Goal: Task Accomplishment & Management: Manage account settings

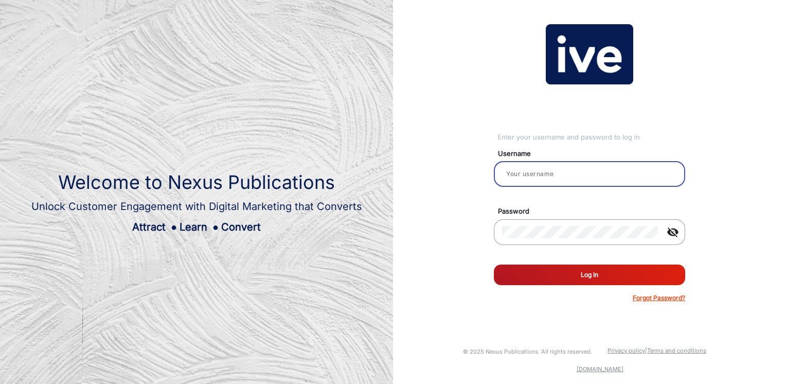
click at [594, 174] on input "email" at bounding box center [589, 174] width 175 height 12
type input "[PERSON_NAME]"
click at [569, 241] on div at bounding box center [580, 232] width 156 height 29
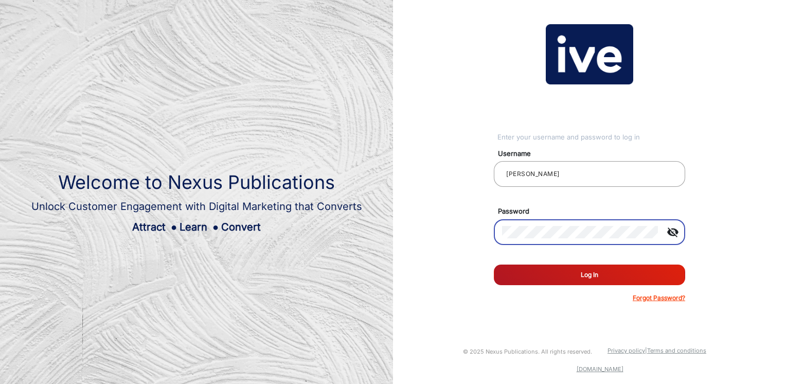
click at [494, 264] on button "Log In" at bounding box center [589, 274] width 191 height 21
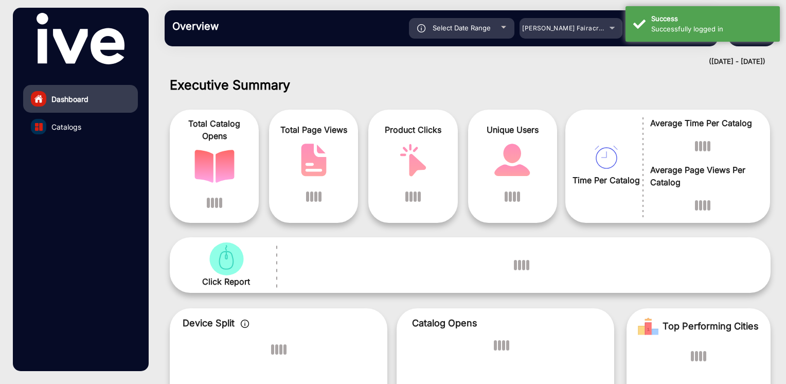
scroll to position [8, 0]
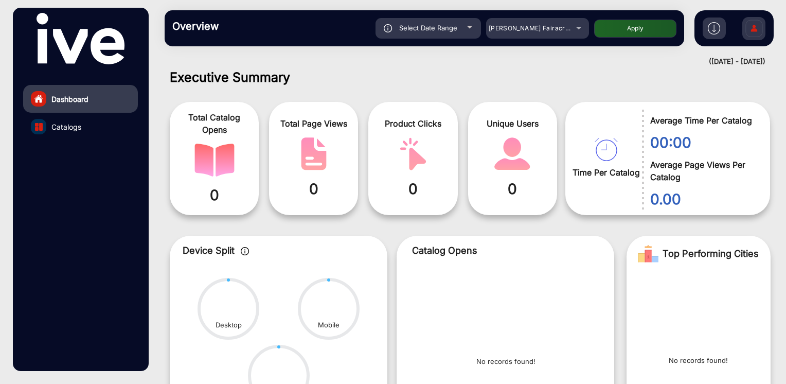
drag, startPoint x: 729, startPoint y: 4, endPoint x: 544, endPoint y: 63, distance: 193.8
click at [539, 63] on div "([DATE] - [DATE])" at bounding box center [459, 62] width 611 height 10
click at [464, 32] on div "Select Date Range" at bounding box center [428, 28] width 105 height 21
type input "[DATE]"
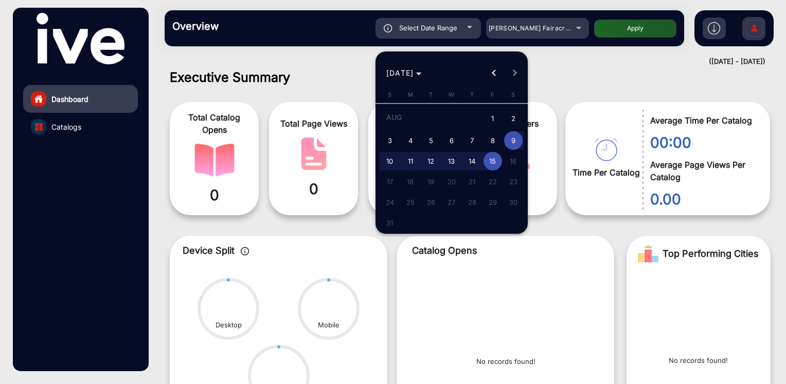
click at [490, 68] on span "Previous month" at bounding box center [494, 73] width 21 height 21
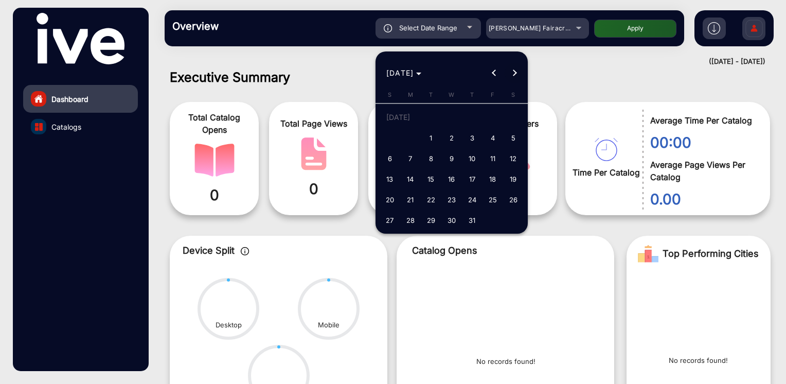
click at [518, 73] on span "Next month" at bounding box center [515, 73] width 21 height 21
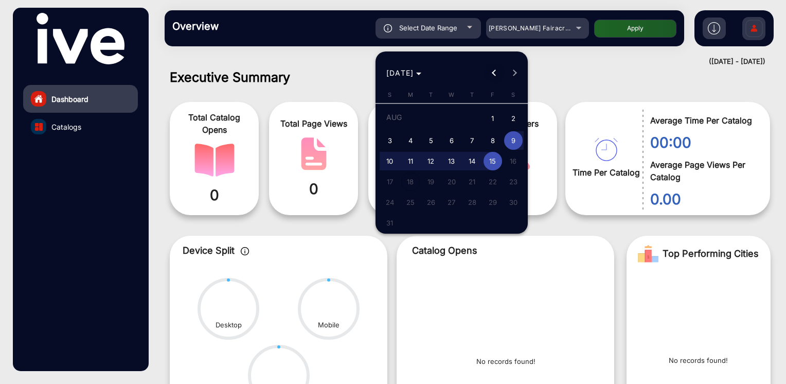
click at [495, 72] on button "Previous month" at bounding box center [494, 73] width 21 height 21
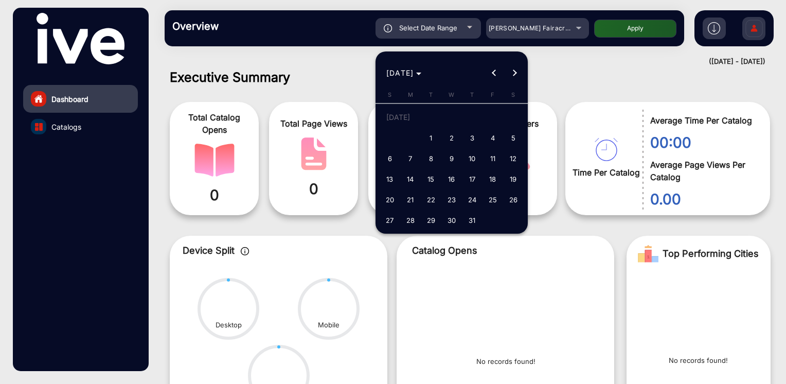
click at [430, 198] on span "22" at bounding box center [431, 199] width 19 height 19
type input "[DATE]"
click at [512, 72] on button "Next month" at bounding box center [515, 73] width 21 height 21
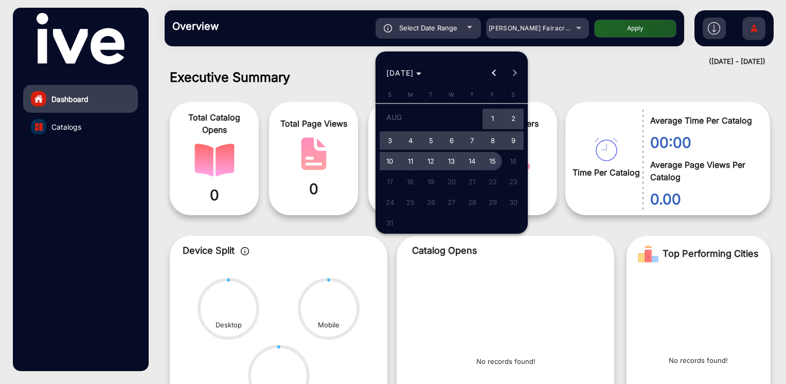
click at [492, 158] on span "15" at bounding box center [493, 161] width 19 height 19
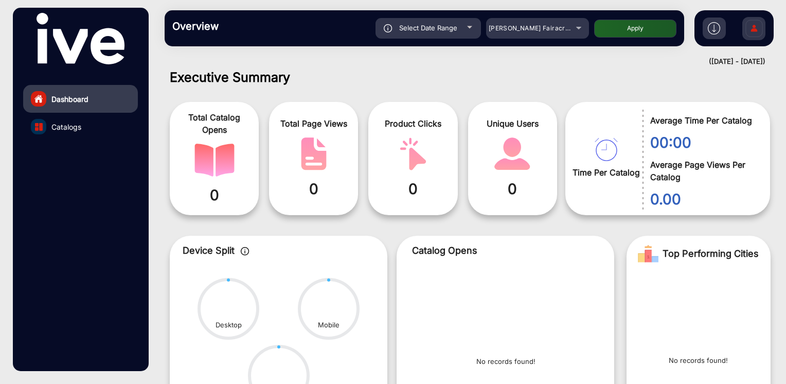
type input "[DATE]"
click at [597, 36] on button "Apply" at bounding box center [635, 29] width 82 height 18
type input "[DATE]"
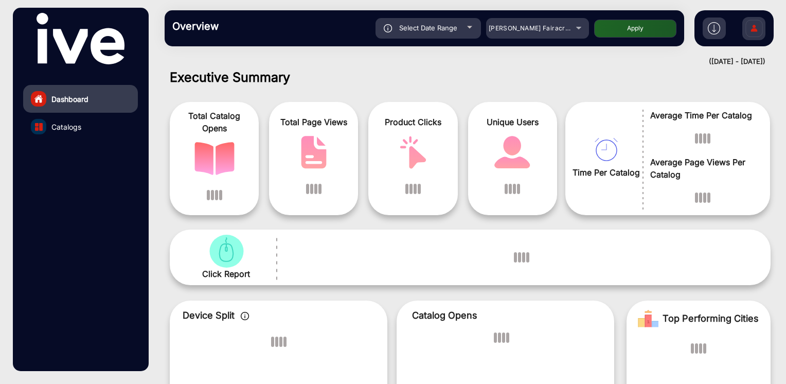
click at [603, 29] on button "Apply" at bounding box center [635, 29] width 82 height 18
type input "[DATE]"
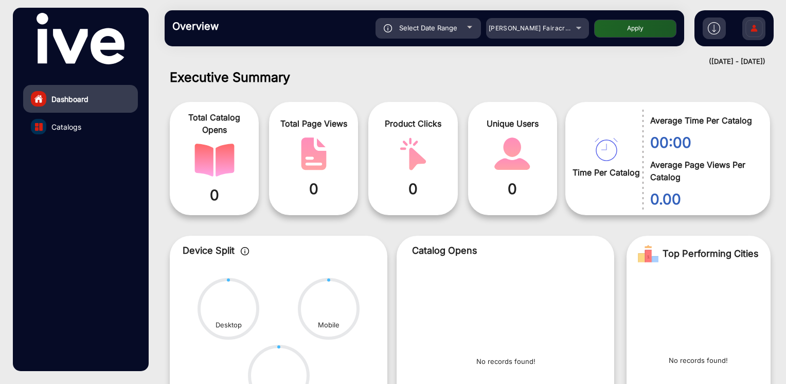
click at [108, 127] on link "Catalogs" at bounding box center [80, 127] width 115 height 28
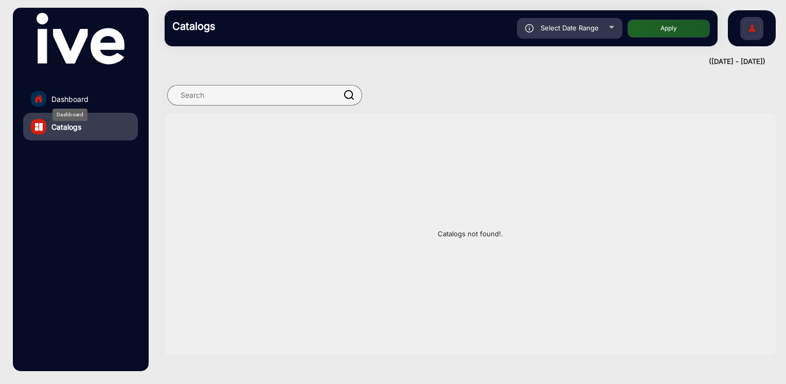
click at [79, 97] on span "Dashboard" at bounding box center [69, 99] width 37 height 11
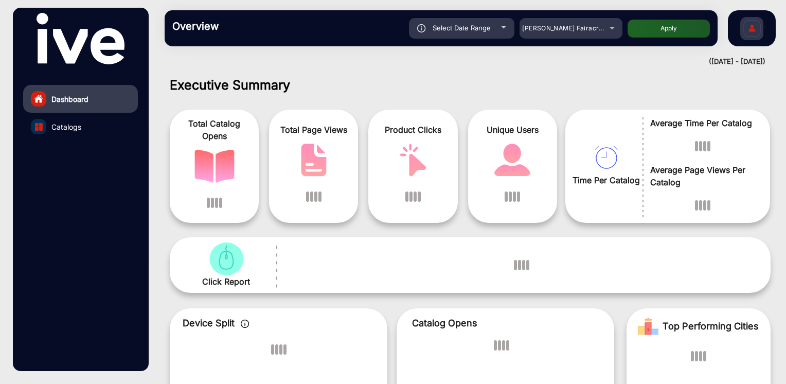
scroll to position [8, 0]
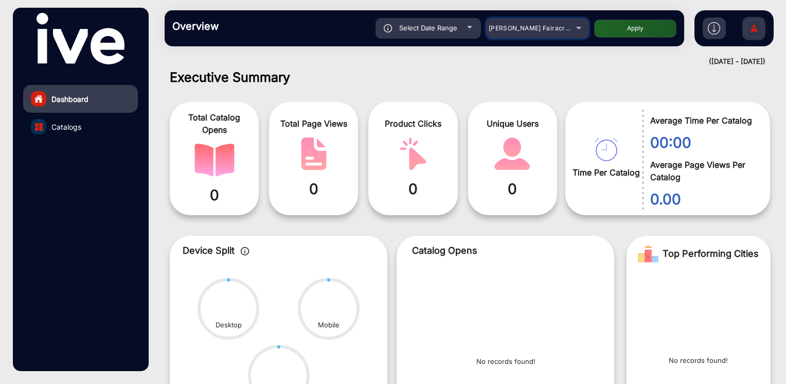
click at [531, 29] on span "[PERSON_NAME] Fairacre Farms" at bounding box center [540, 28] width 102 height 8
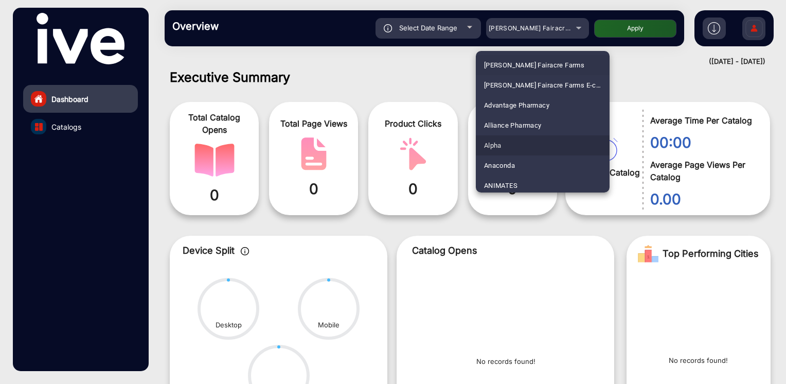
click at [547, 151] on mat-option "Alpha" at bounding box center [543, 145] width 134 height 20
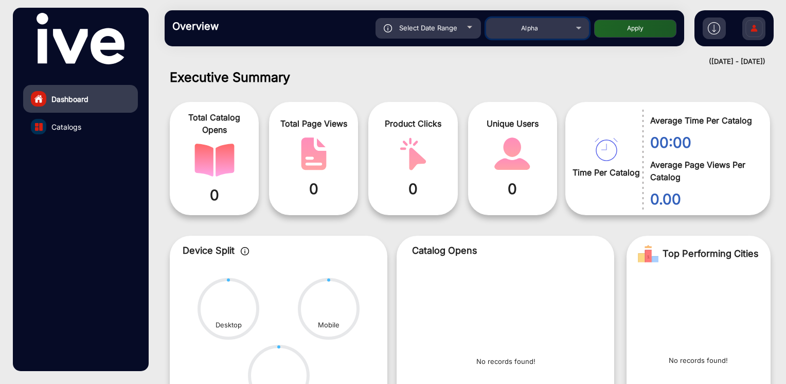
click at [543, 32] on div "Alpha" at bounding box center [530, 28] width 82 height 12
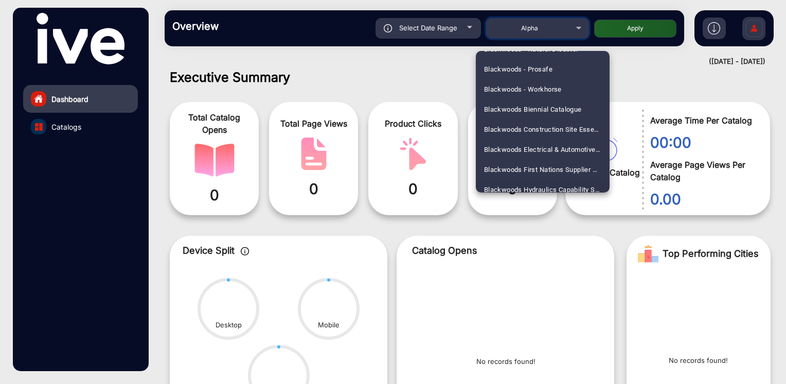
scroll to position [458, 0]
click at [560, 129] on span "Blackwoods Biennial Catalogue" at bounding box center [533, 129] width 98 height 20
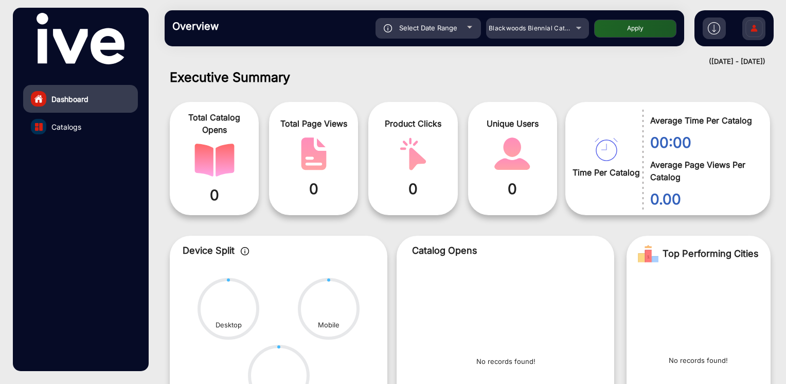
click at [658, 33] on button "Apply" at bounding box center [635, 29] width 82 height 18
type input "[DATE]"
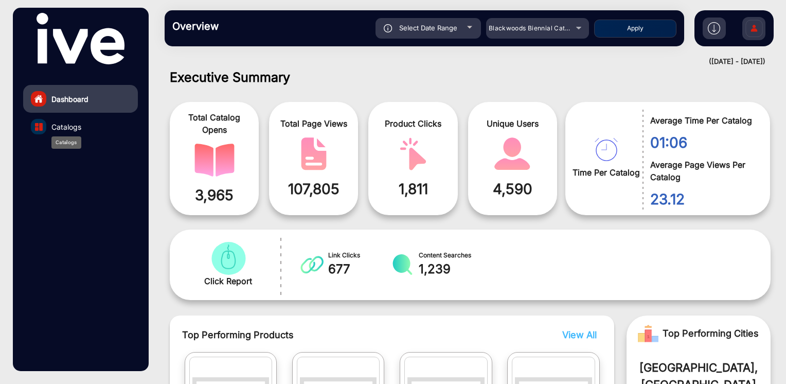
click at [55, 136] on div "Catalogs" at bounding box center [66, 142] width 30 height 12
click at [61, 136] on div "Catalogs" at bounding box center [66, 142] width 30 height 12
click at [62, 131] on span "Catalogs" at bounding box center [66, 126] width 30 height 11
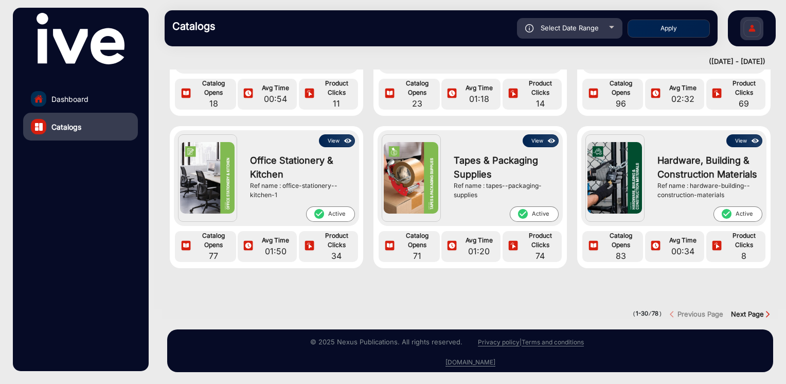
scroll to position [1367, 0]
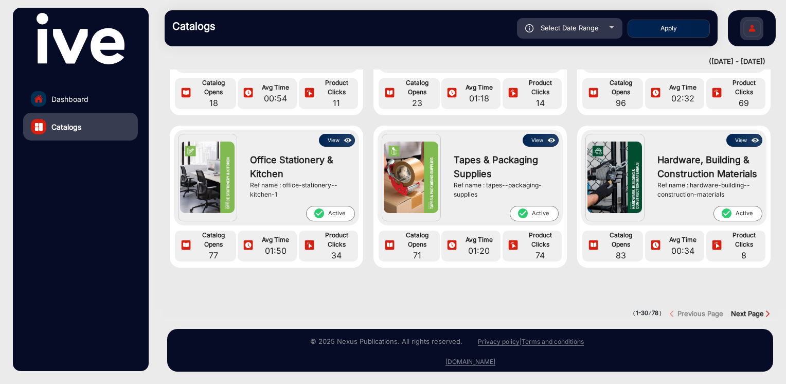
click at [739, 309] on strong "Next Page" at bounding box center [747, 313] width 33 height 8
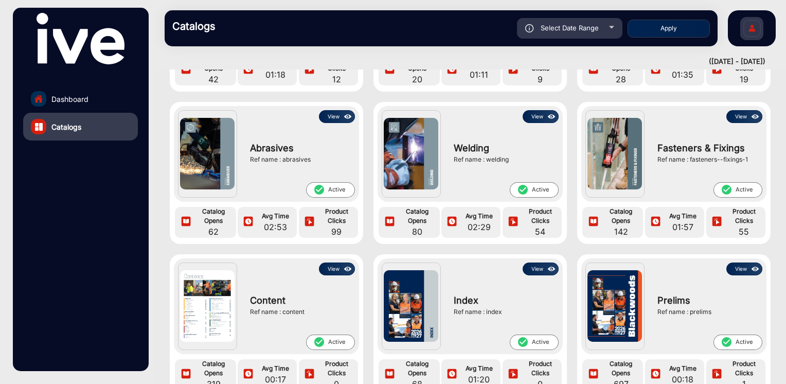
scroll to position [0, 0]
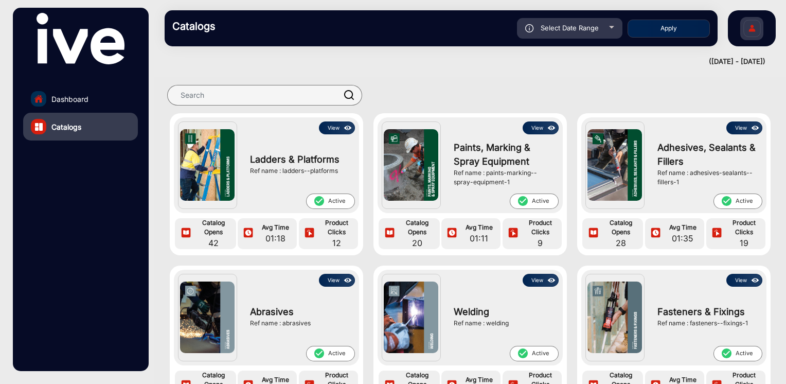
click at [342, 125] on img at bounding box center [348, 127] width 12 height 11
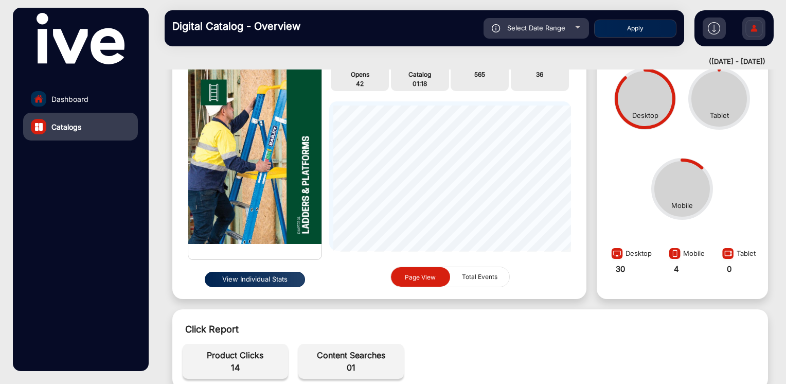
scroll to position [76, 0]
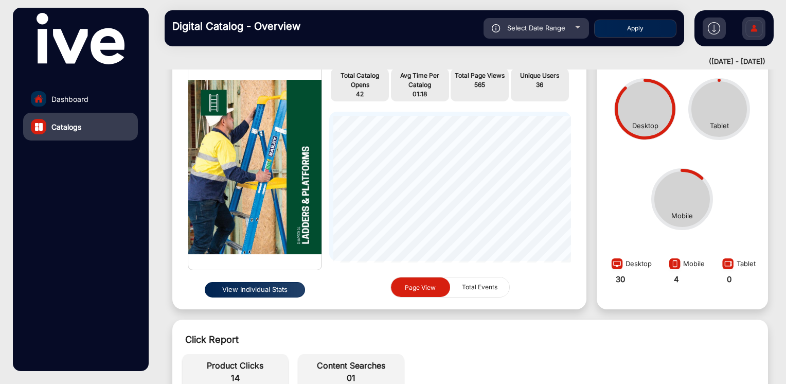
click at [270, 287] on button "View Individual Stats" at bounding box center [255, 289] width 101 height 15
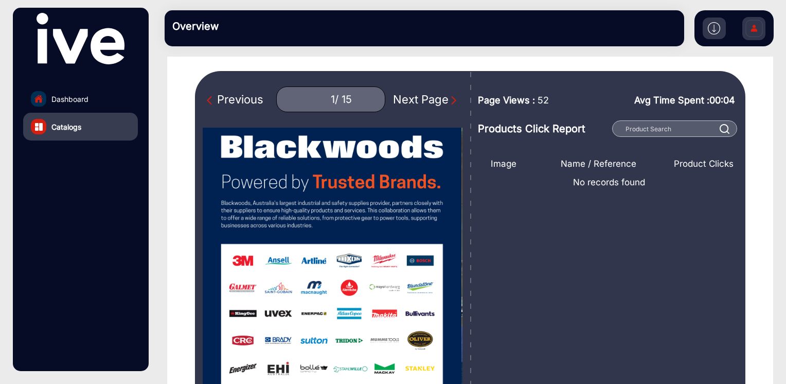
type input "0"
click at [88, 91] on link "Dashboard" at bounding box center [80, 99] width 115 height 28
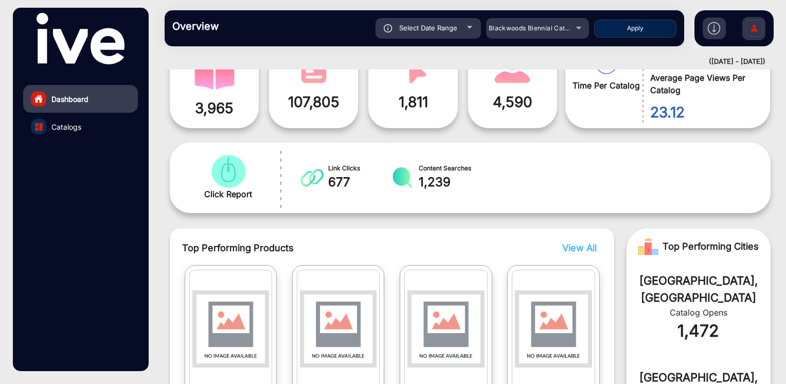
scroll to position [145, 0]
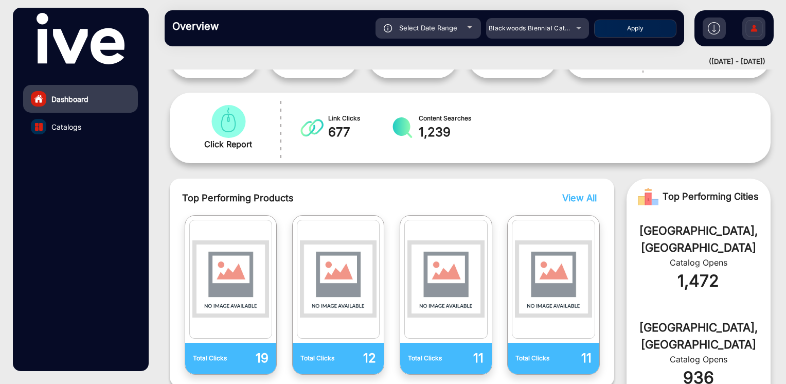
click at [88, 127] on link "Catalogs" at bounding box center [80, 127] width 115 height 28
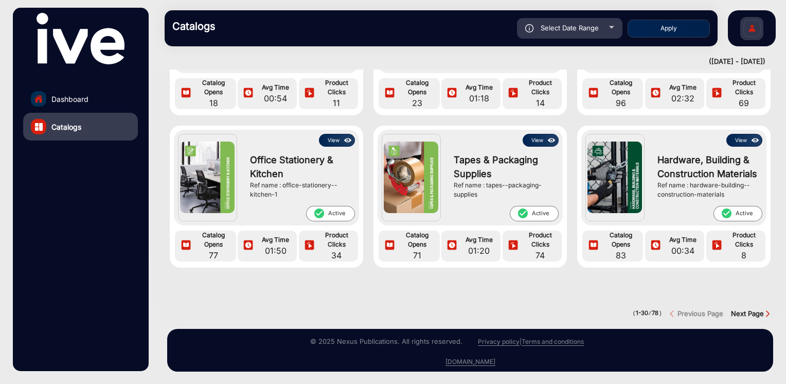
click at [735, 309] on strong "Next Page" at bounding box center [747, 313] width 33 height 8
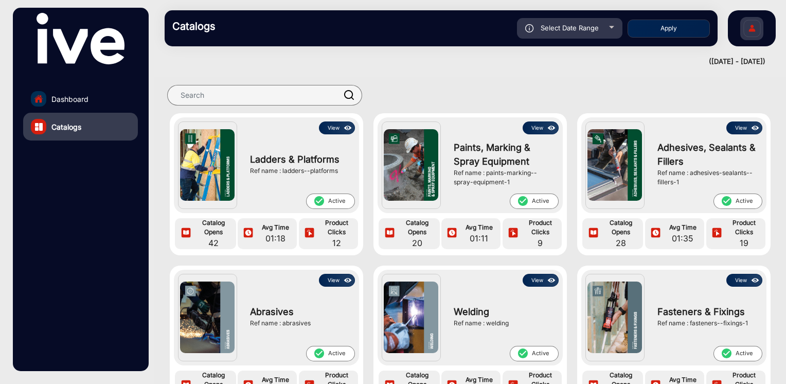
click at [338, 131] on button "View" at bounding box center [337, 127] width 36 height 13
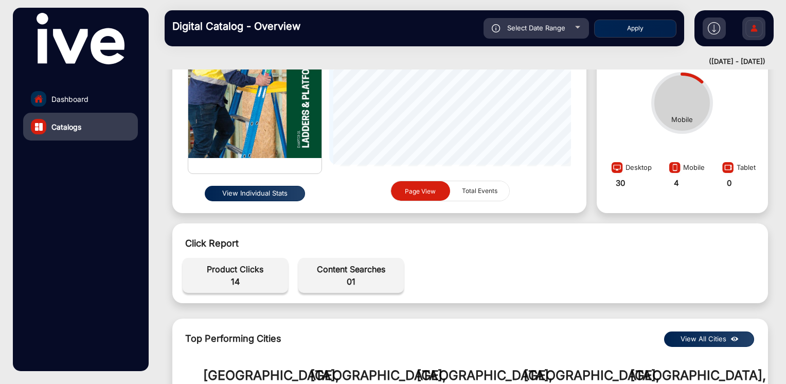
scroll to position [214, 0]
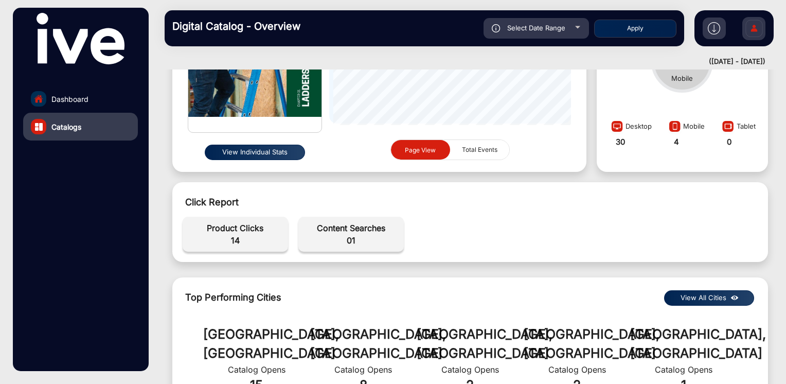
click at [282, 158] on button "View Individual Stats" at bounding box center [255, 152] width 101 height 15
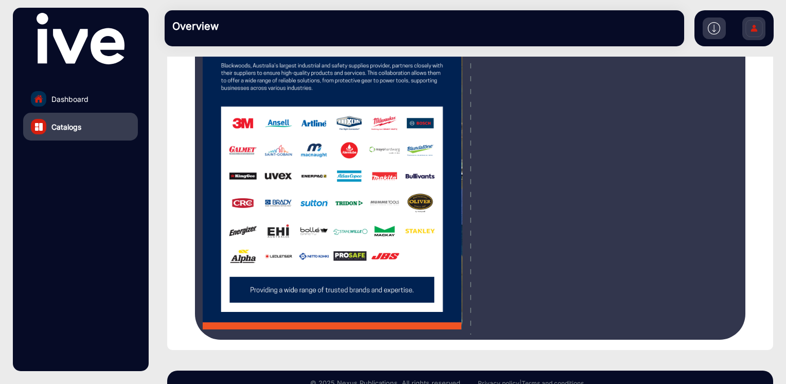
scroll to position [214, 0]
type input "0"
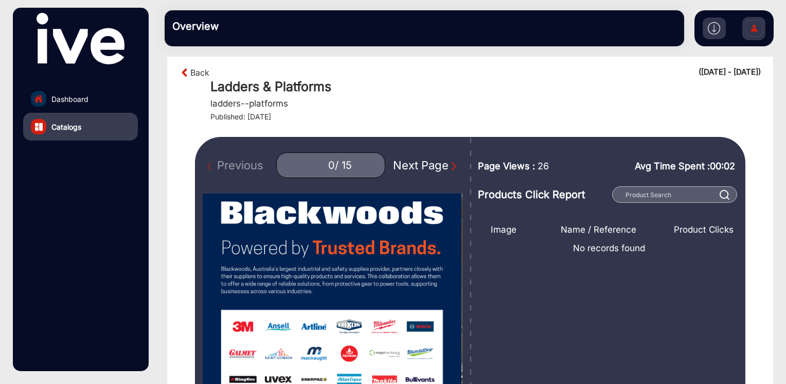
scroll to position [8, 0]
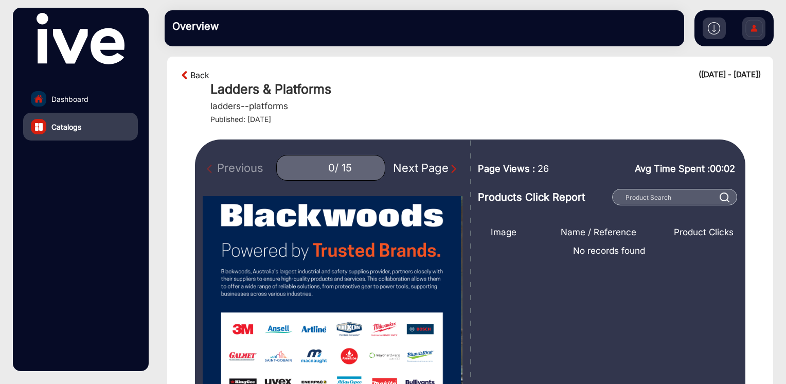
click at [200, 81] on link "Back" at bounding box center [199, 75] width 19 height 12
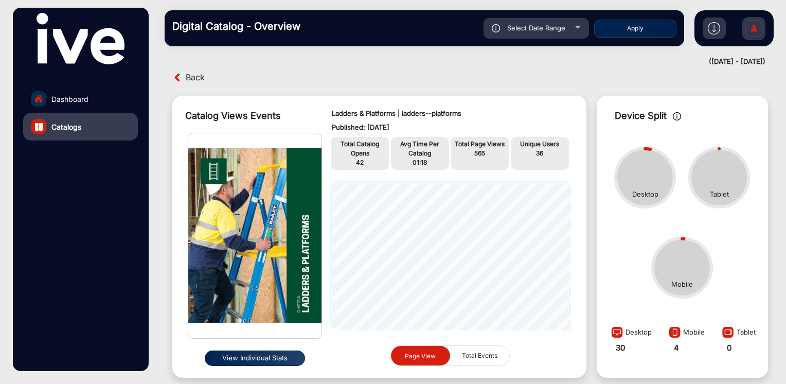
scroll to position [8, 0]
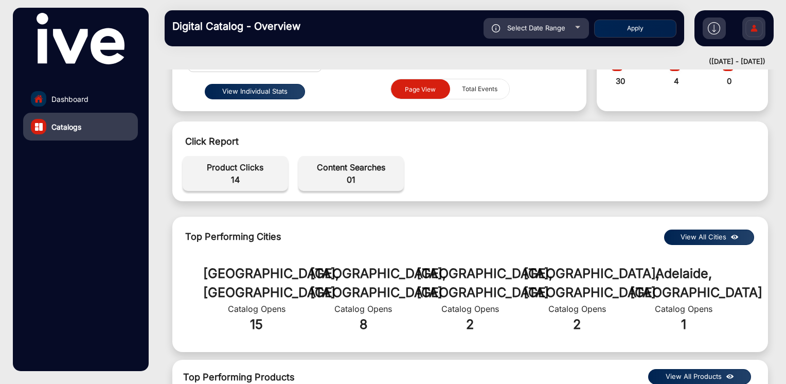
click at [287, 92] on button "View Individual Stats" at bounding box center [255, 91] width 101 height 15
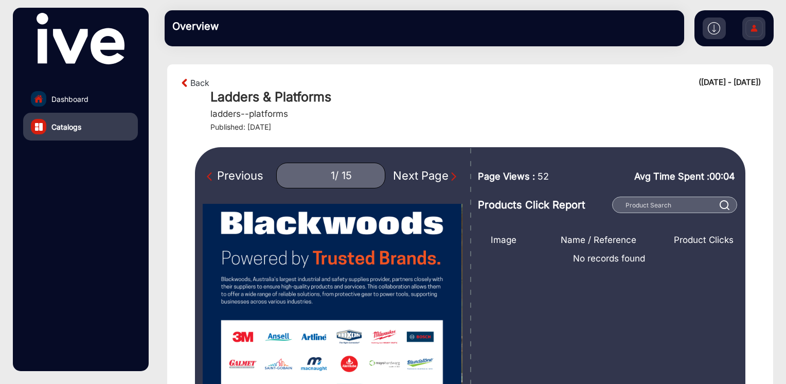
type input "0"
click at [74, 92] on link "Dashboard" at bounding box center [80, 99] width 115 height 28
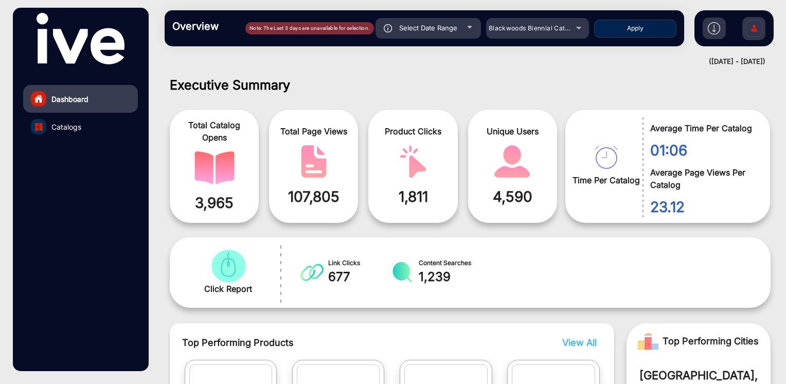
scroll to position [8, 0]
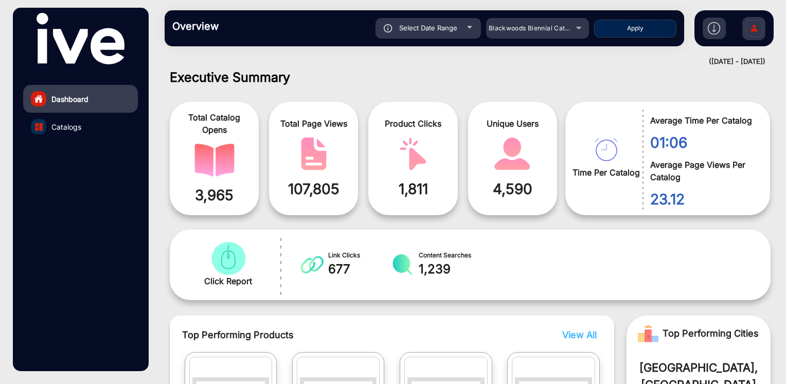
click at [745, 34] on img at bounding box center [754, 30] width 22 height 36
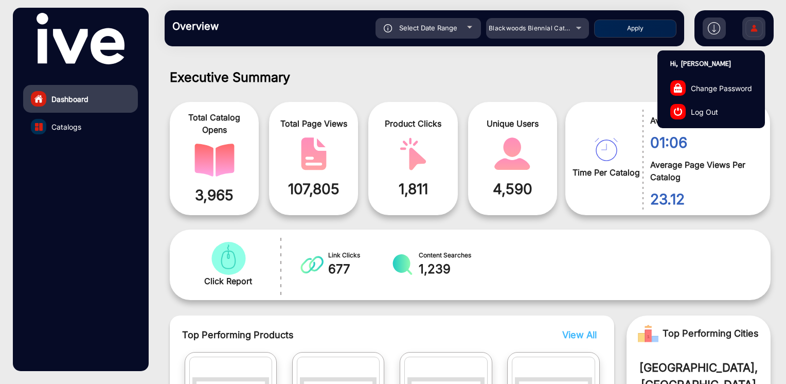
click at [710, 117] on link "Log Out" at bounding box center [711, 112] width 107 height 24
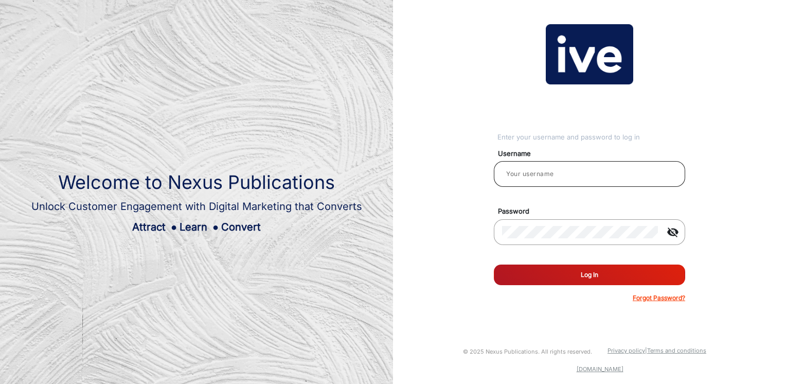
drag, startPoint x: 564, startPoint y: 186, endPoint x: 561, endPoint y: 176, distance: 10.9
click at [562, 179] on mat-form-field at bounding box center [589, 179] width 207 height 37
click at [561, 176] on input "email" at bounding box center [589, 174] width 175 height 12
type input "[PERSON_NAME]"
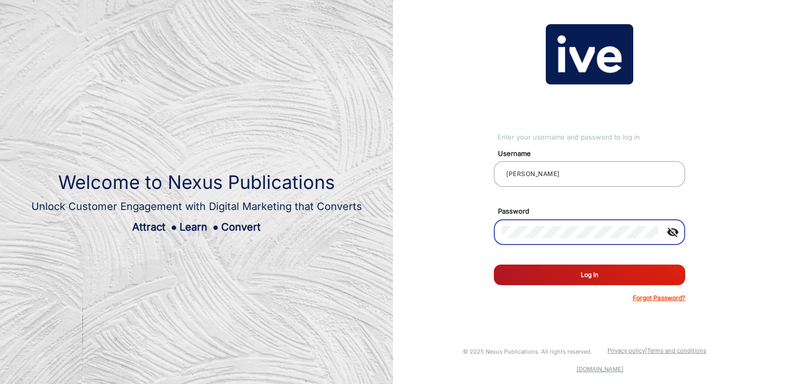
click at [494, 264] on button "Log In" at bounding box center [589, 274] width 191 height 21
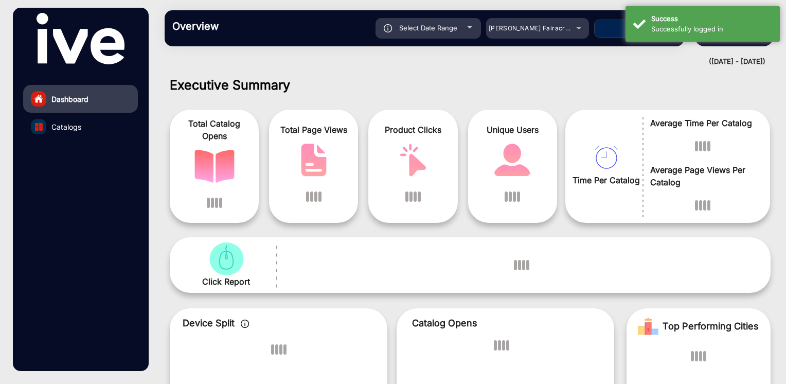
scroll to position [8, 0]
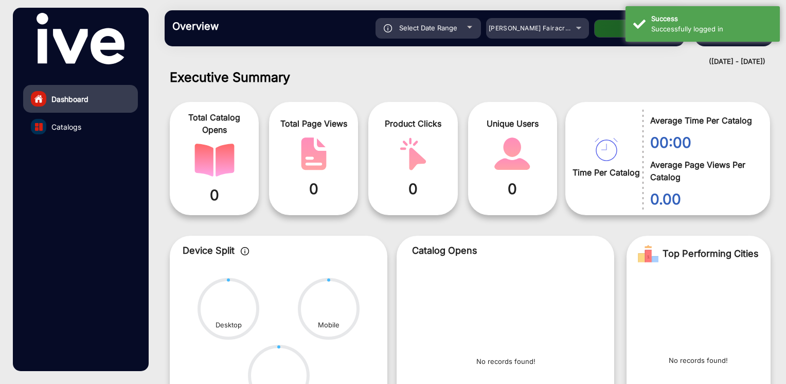
click at [452, 24] on span "Select Date Range" at bounding box center [428, 28] width 58 height 8
type input "[DATE]"
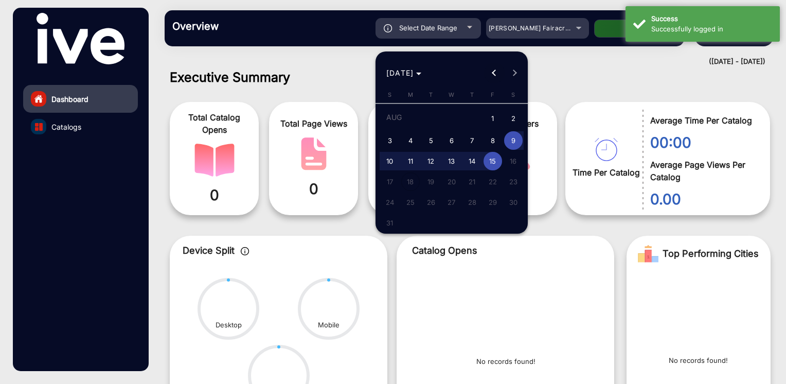
click at [493, 76] on span "Previous month" at bounding box center [494, 73] width 21 height 21
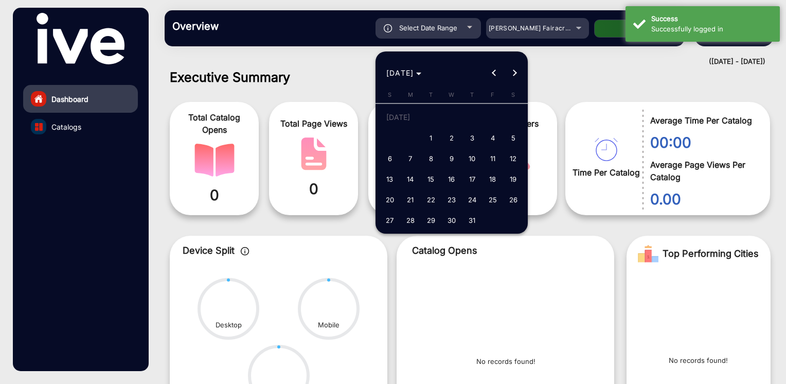
click at [431, 198] on span "22" at bounding box center [431, 199] width 19 height 19
type input "[DATE]"
click at [513, 72] on button "Next month" at bounding box center [515, 73] width 21 height 21
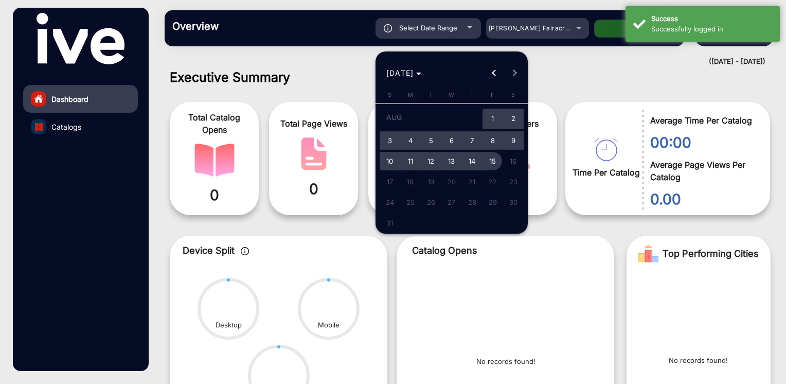
click at [492, 159] on span "15" at bounding box center [493, 161] width 19 height 19
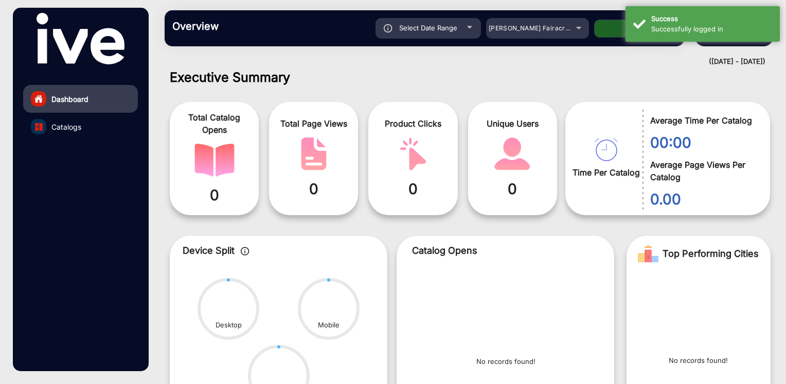
type input "[DATE]"
click at [534, 22] on div "[PERSON_NAME] Fairacre Farms" at bounding box center [530, 28] width 82 height 12
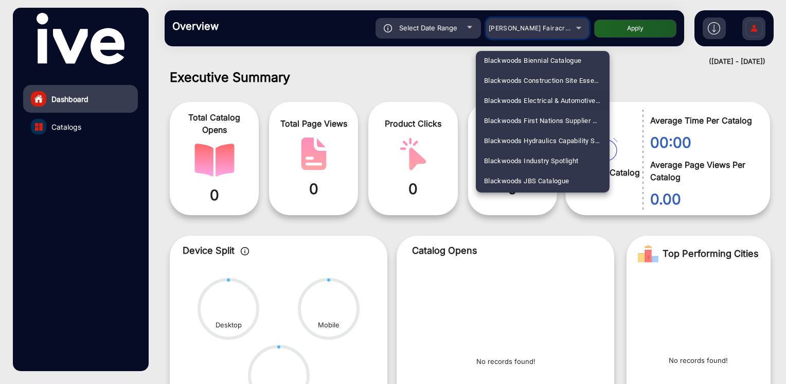
scroll to position [458, 0]
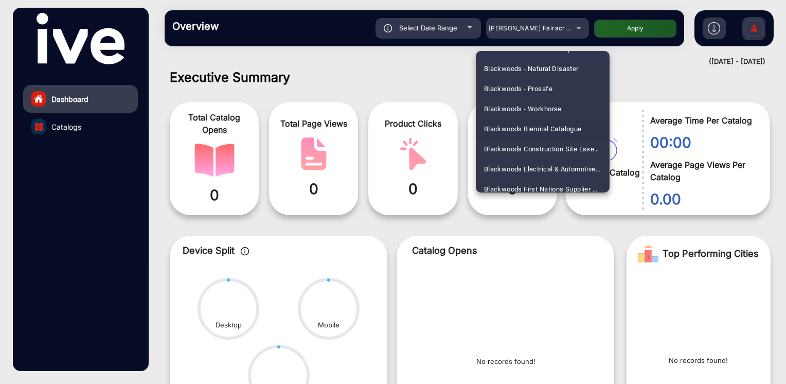
click at [554, 129] on span "Blackwoods Biennial Catalogue" at bounding box center [533, 129] width 98 height 20
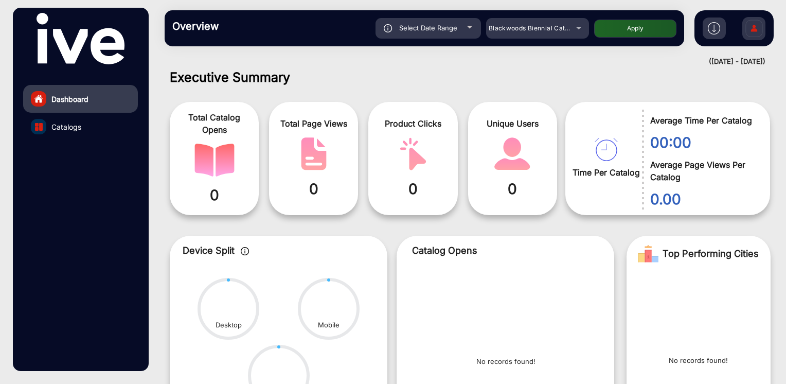
click at [637, 37] on button "Apply" at bounding box center [635, 29] width 82 height 18
type input "[DATE]"
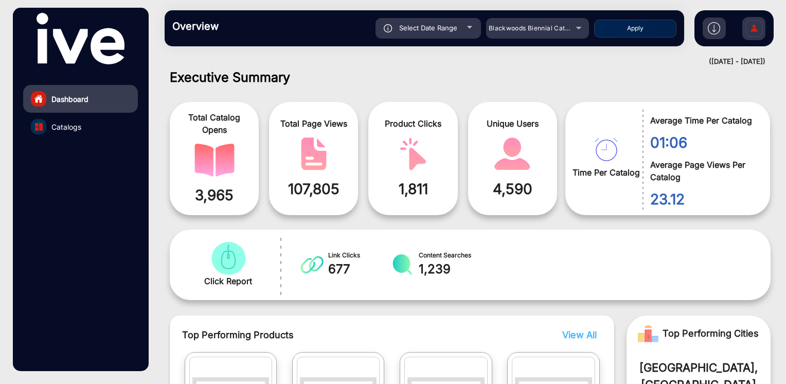
click at [91, 125] on link "Catalogs" at bounding box center [80, 127] width 115 height 28
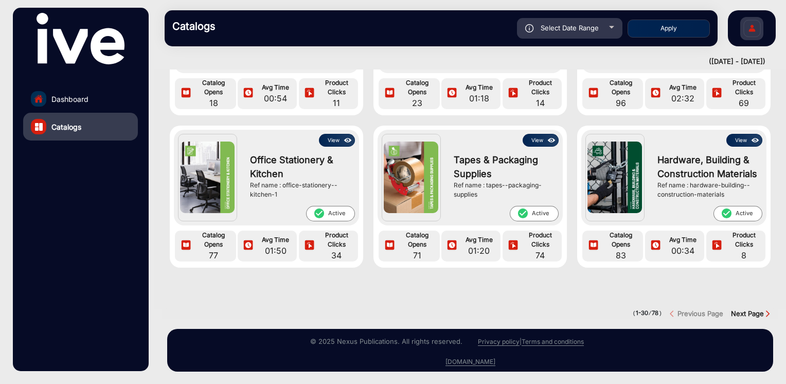
click at [761, 310] on div "Next Page" at bounding box center [754, 314] width 47 height 10
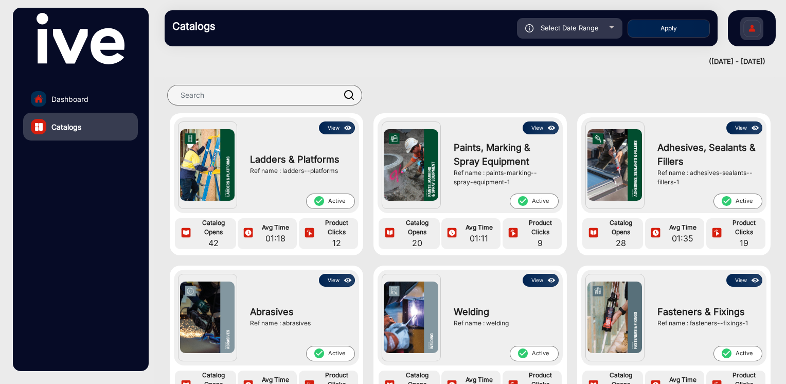
click at [340, 123] on button "View" at bounding box center [337, 127] width 36 height 13
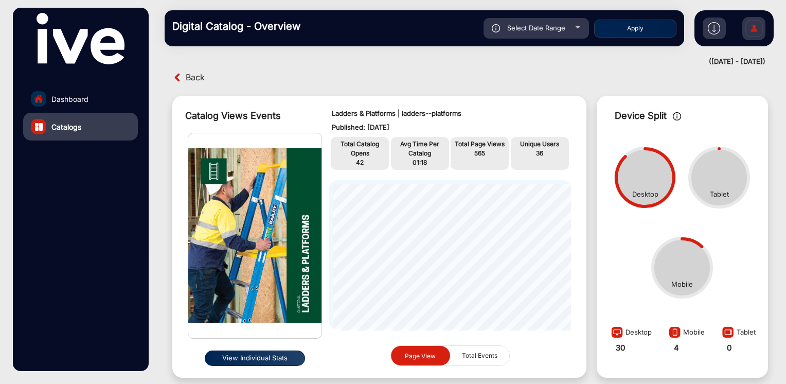
scroll to position [282, 0]
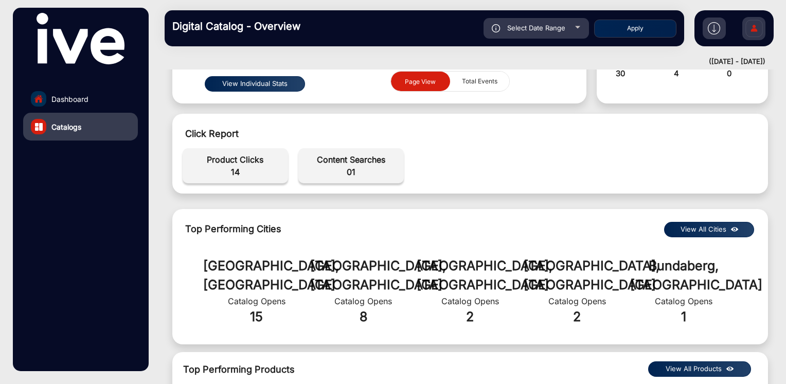
click at [270, 88] on button "View Individual Stats" at bounding box center [255, 83] width 101 height 15
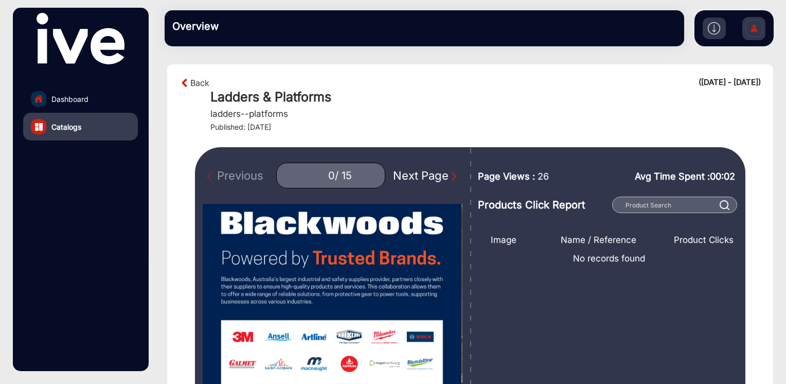
click at [426, 168] on div "Next Page" at bounding box center [426, 175] width 66 height 17
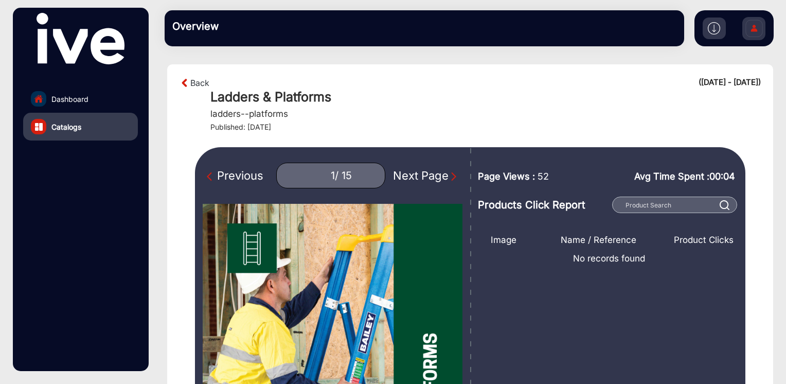
click at [425, 174] on div "Next Page" at bounding box center [426, 175] width 66 height 17
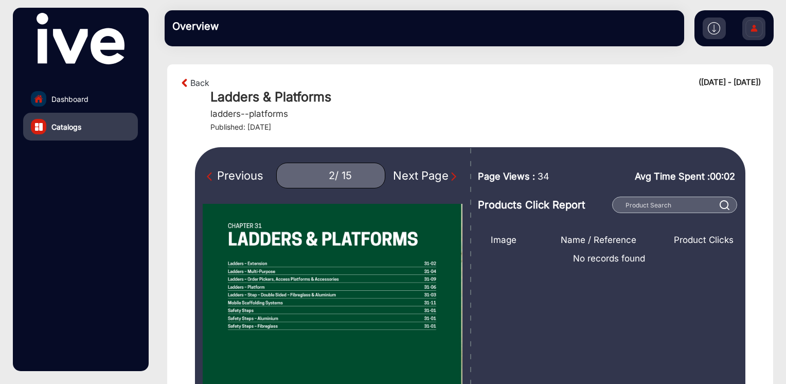
click at [425, 174] on div "Next Page" at bounding box center [426, 175] width 66 height 17
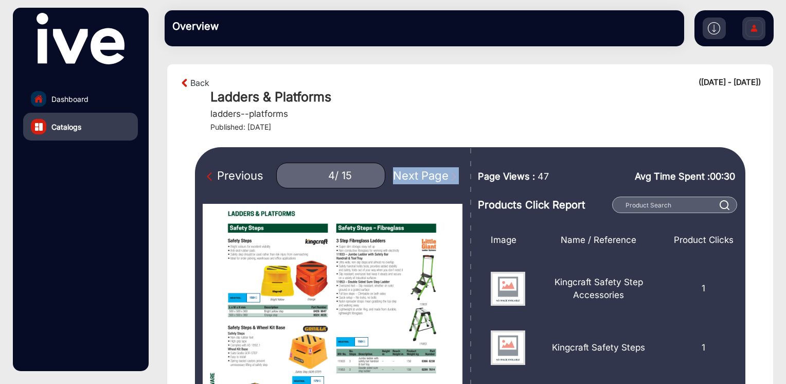
click at [425, 174] on div "Next Page" at bounding box center [426, 175] width 66 height 17
type input "5"
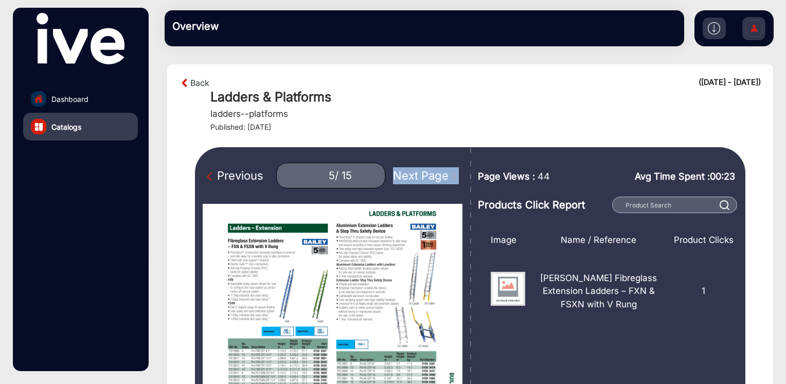
click at [755, 29] on img at bounding box center [754, 30] width 22 height 36
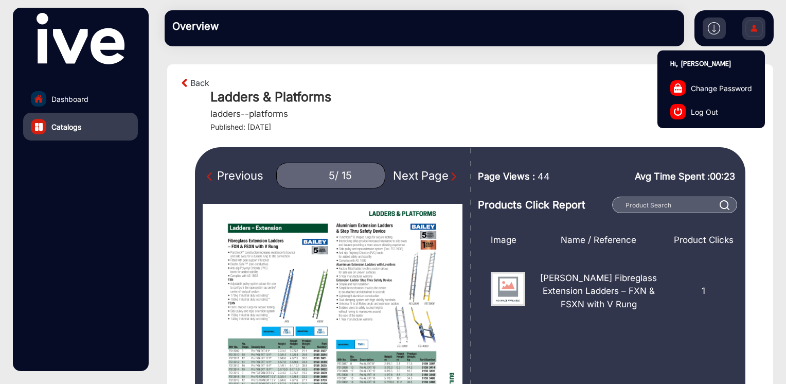
click at [714, 111] on span "Log Out" at bounding box center [704, 111] width 27 height 11
